Goal: Information Seeking & Learning: Find specific fact

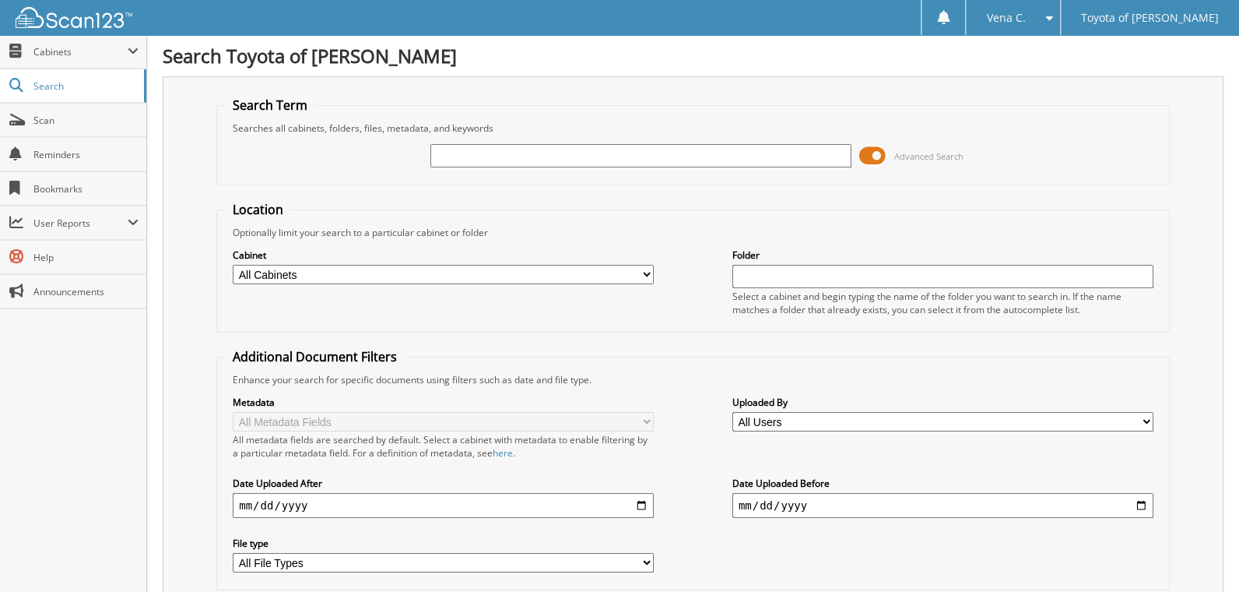
click at [504, 155] on input "text" at bounding box center [640, 155] width 421 height 23
type input "[PERSON_NAME]"
click at [802, 418] on select "All Users [PERSON_NAME] [MEDICAL_DATA][PERSON_NAME] [PERSON_NAME] [PERSON_NAME]…" at bounding box center [942, 421] width 421 height 19
select select "57041"
click at [732, 412] on select "All Users [PERSON_NAME] [MEDICAL_DATA][PERSON_NAME] [PERSON_NAME] [PERSON_NAME]…" at bounding box center [942, 421] width 421 height 19
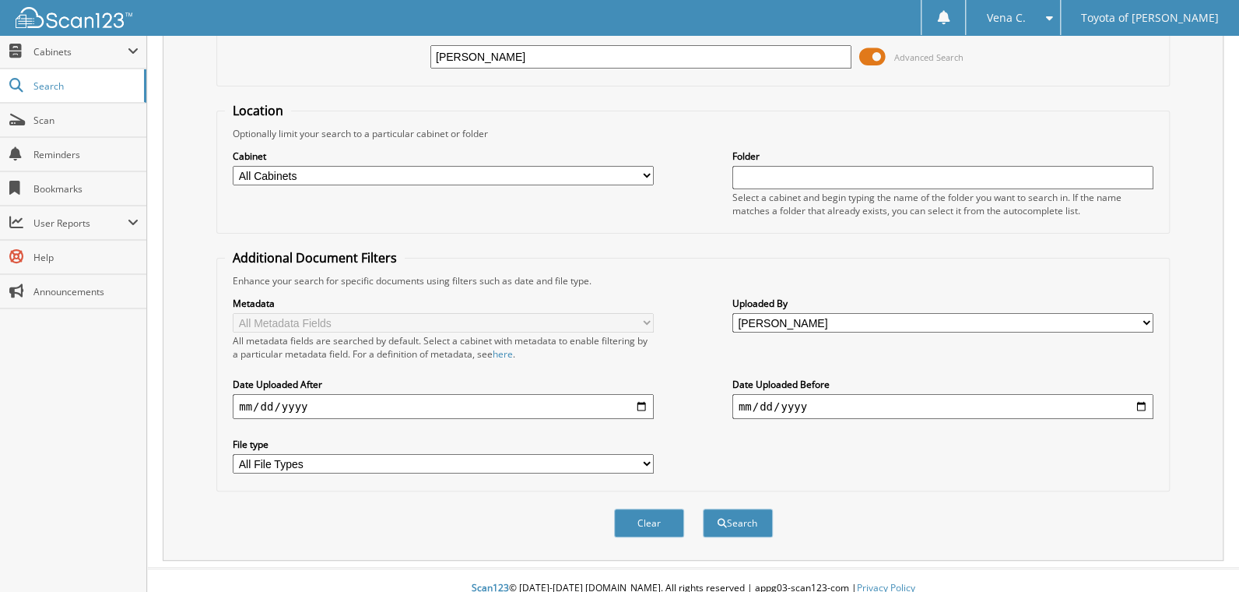
scroll to position [101, 0]
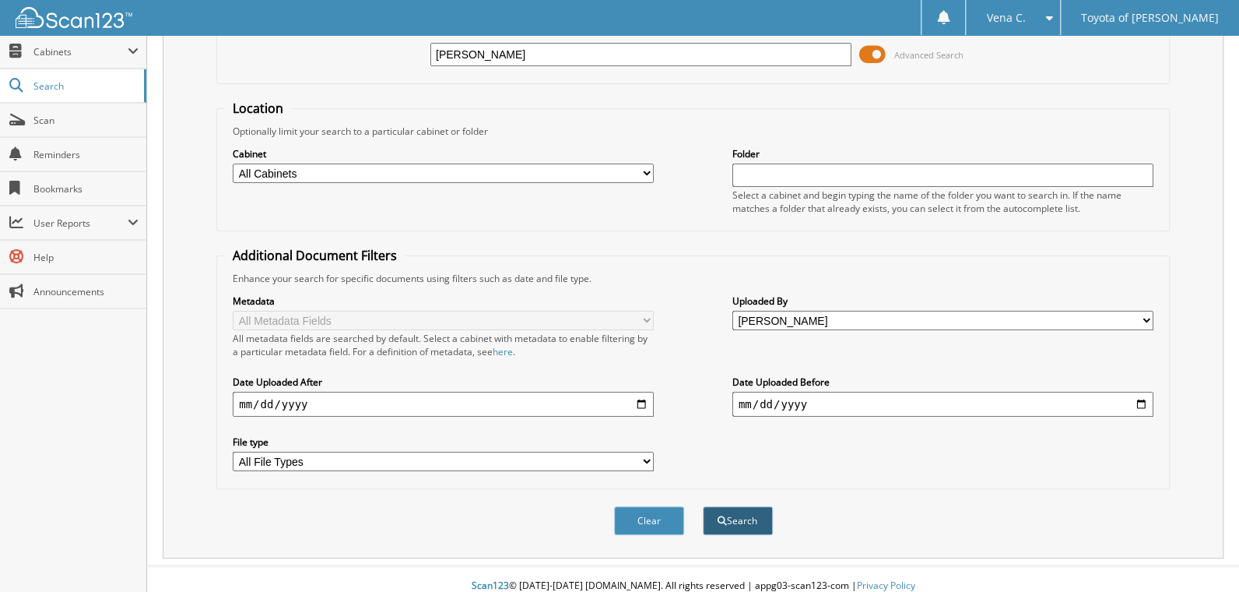
click at [726, 506] on button "Search" at bounding box center [738, 520] width 70 height 29
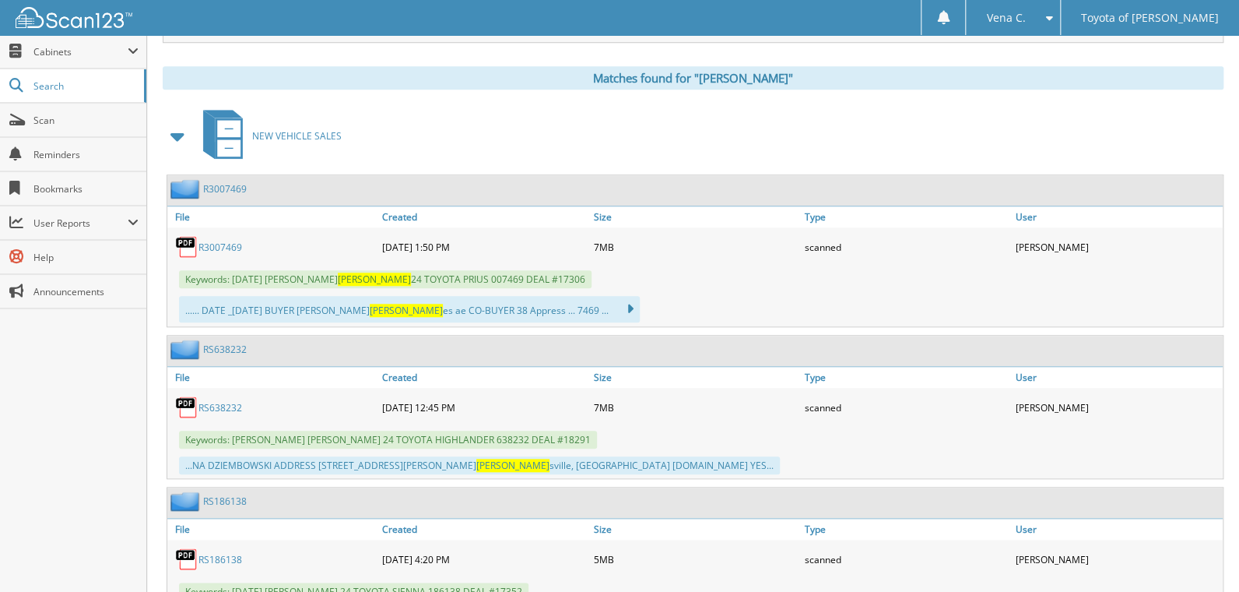
scroll to position [622, 0]
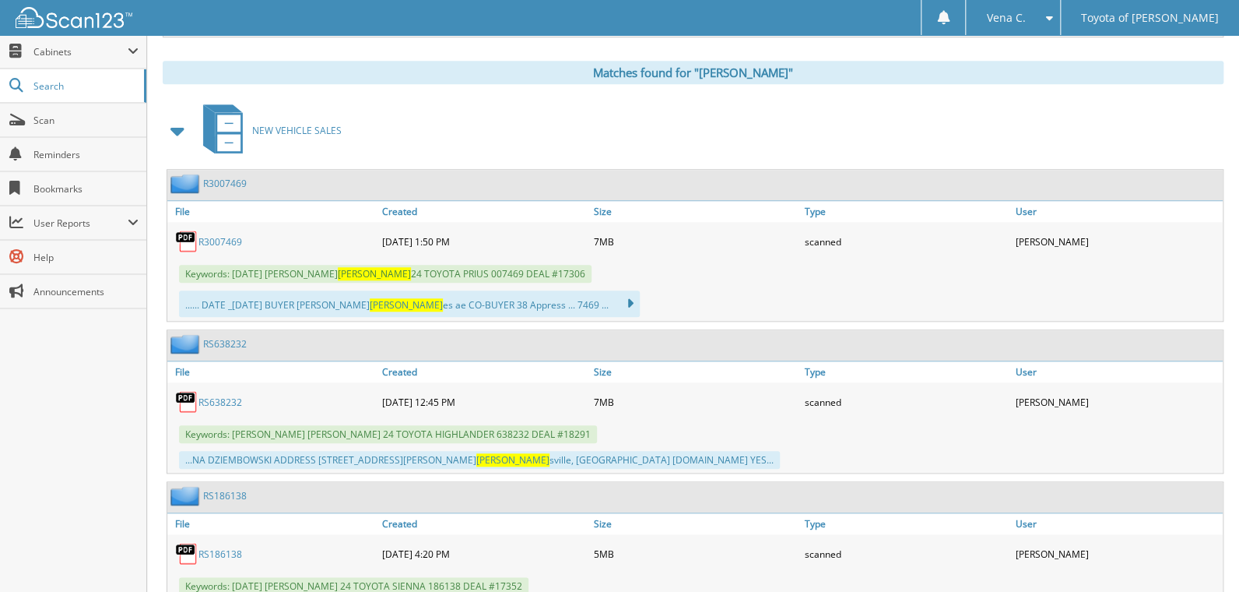
click at [170, 121] on span at bounding box center [178, 131] width 22 height 28
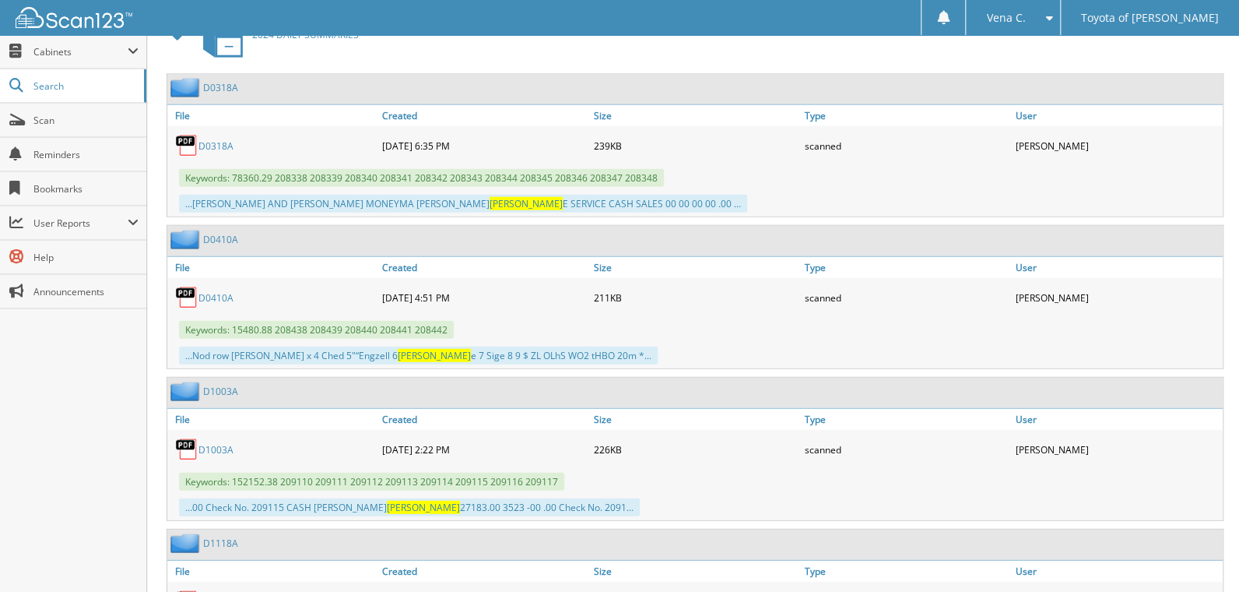
scroll to position [14364, 0]
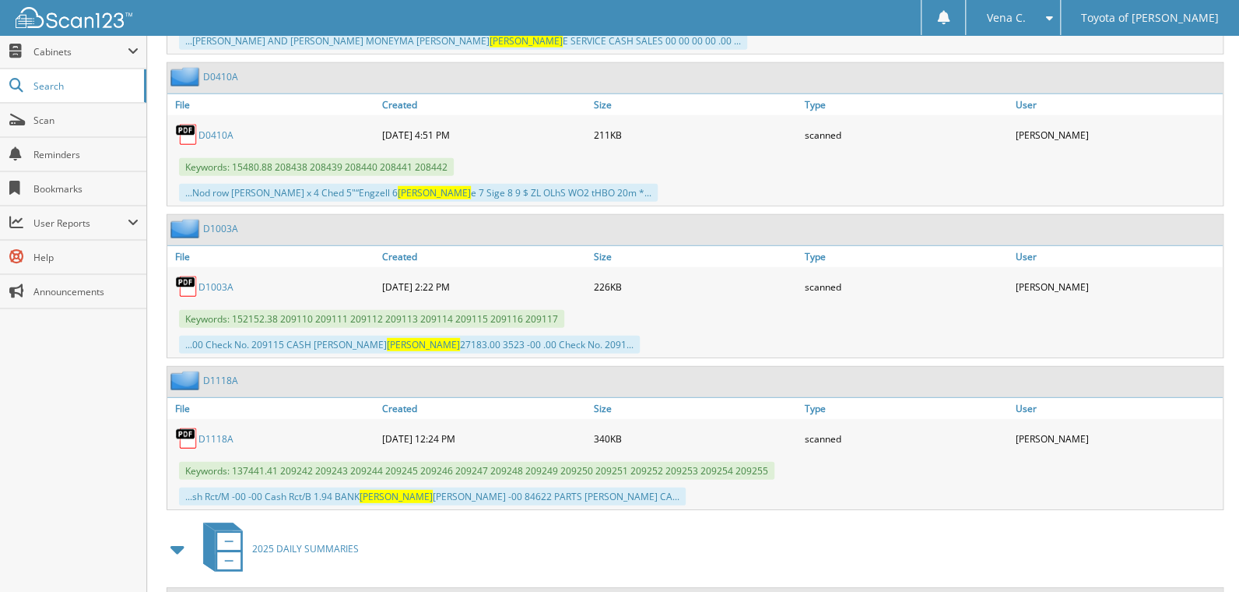
click at [81, 401] on div "Close Cabinets My Company Email Addresses Search Scan" at bounding box center [73, 313] width 147 height 556
click at [42, 85] on span "Search" at bounding box center [84, 85] width 103 height 13
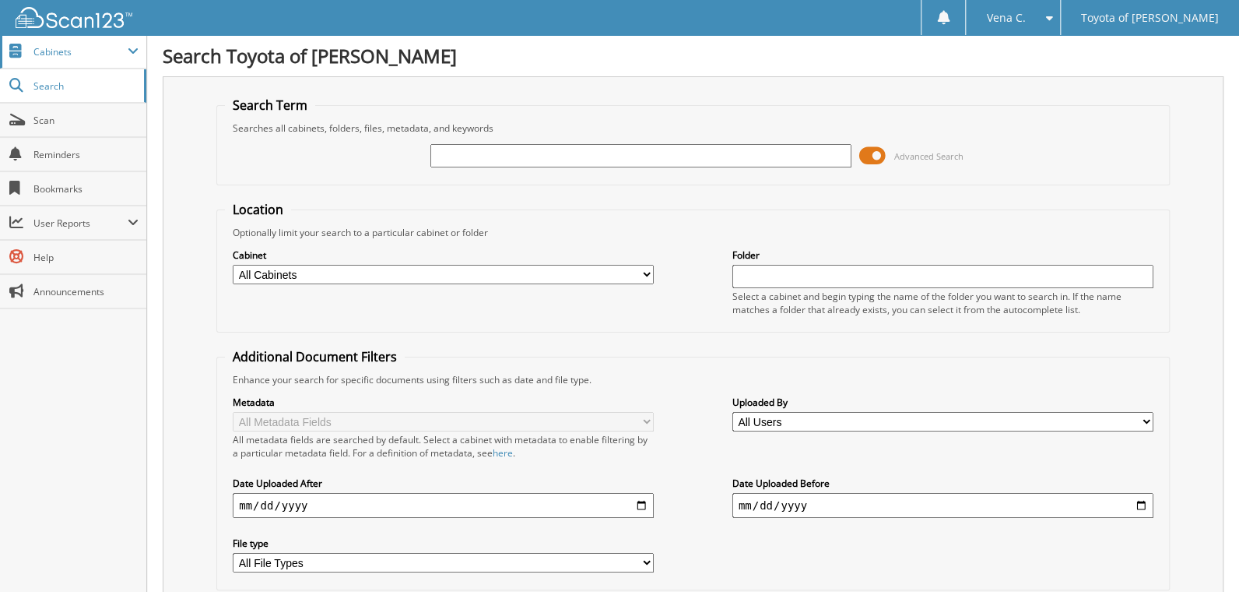
click at [58, 54] on span "Cabinets" at bounding box center [80, 51] width 94 height 13
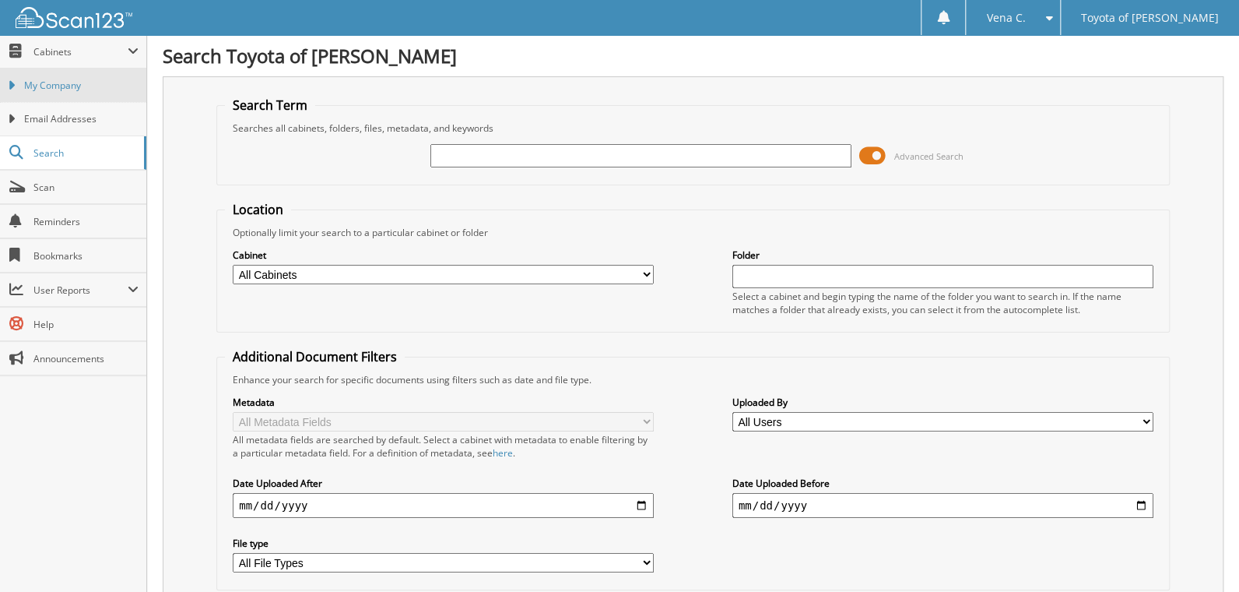
click at [62, 82] on span "My Company" at bounding box center [81, 86] width 114 height 14
